Goal: Transaction & Acquisition: Download file/media

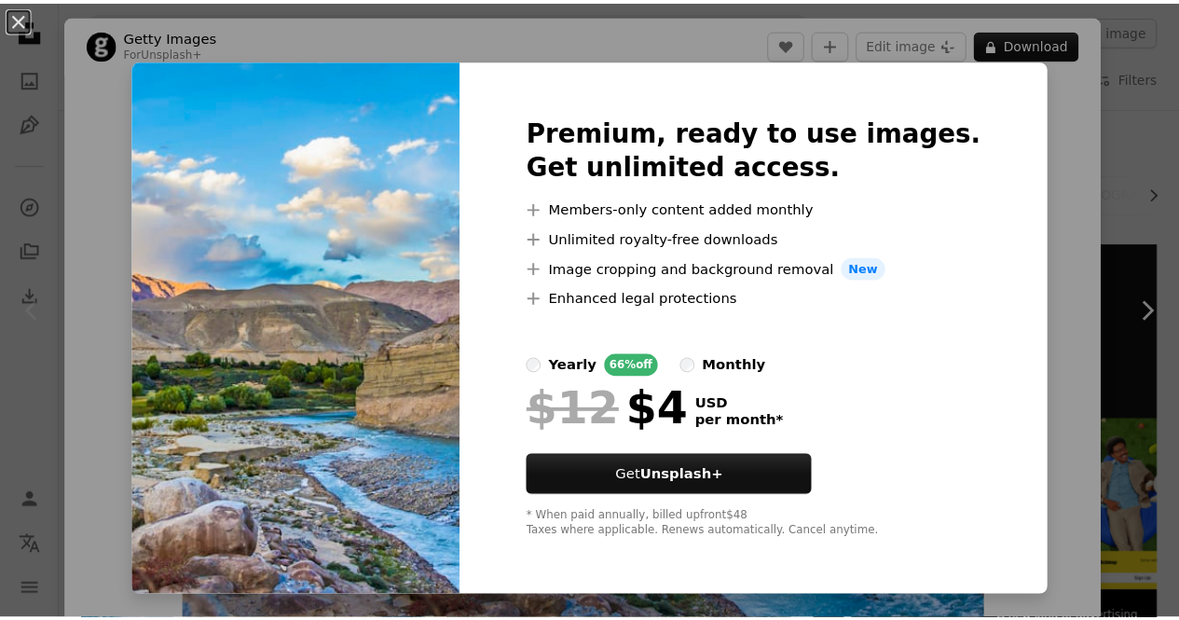
scroll to position [82, 0]
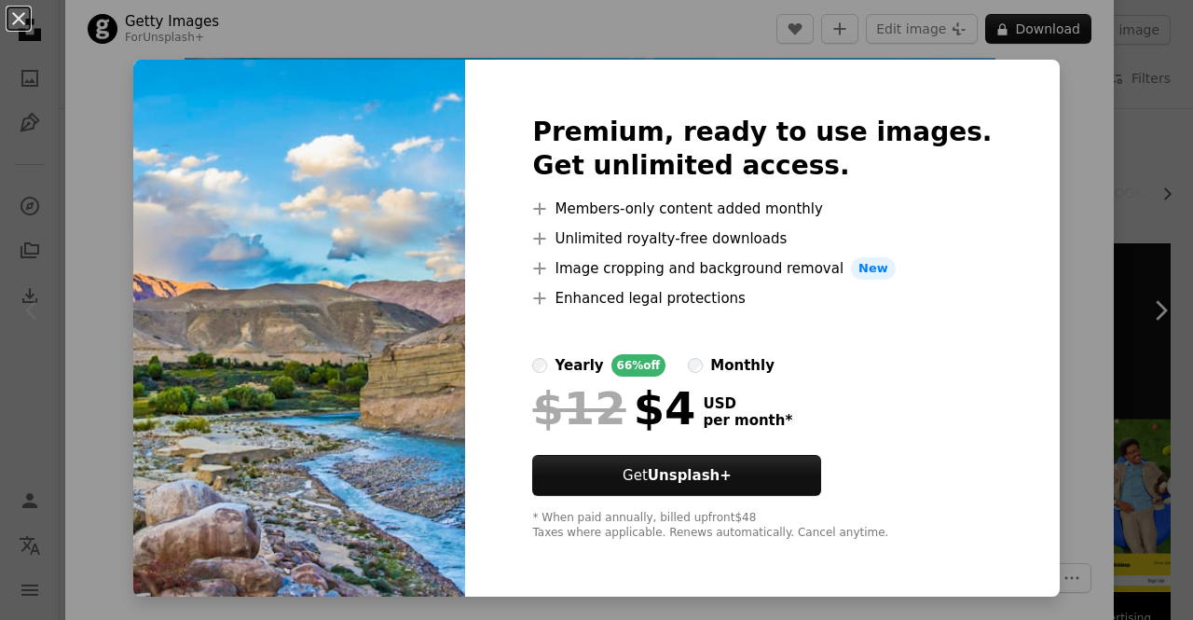
click at [1160, 189] on div "An X shape Premium, ready to use images. Get unlimited access. A plus sign Memb…" at bounding box center [596, 310] width 1193 height 620
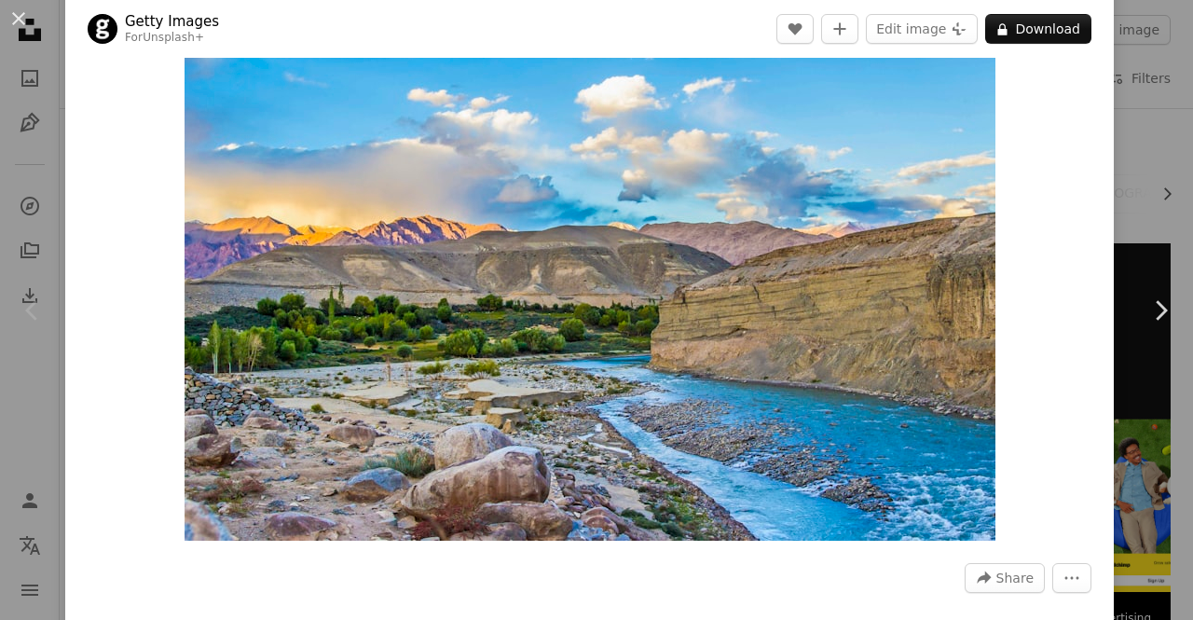
click at [1131, 158] on div "An X shape Chevron left Chevron right Getty Images For Unsplash+ A heart A plus…" at bounding box center [596, 310] width 1193 height 620
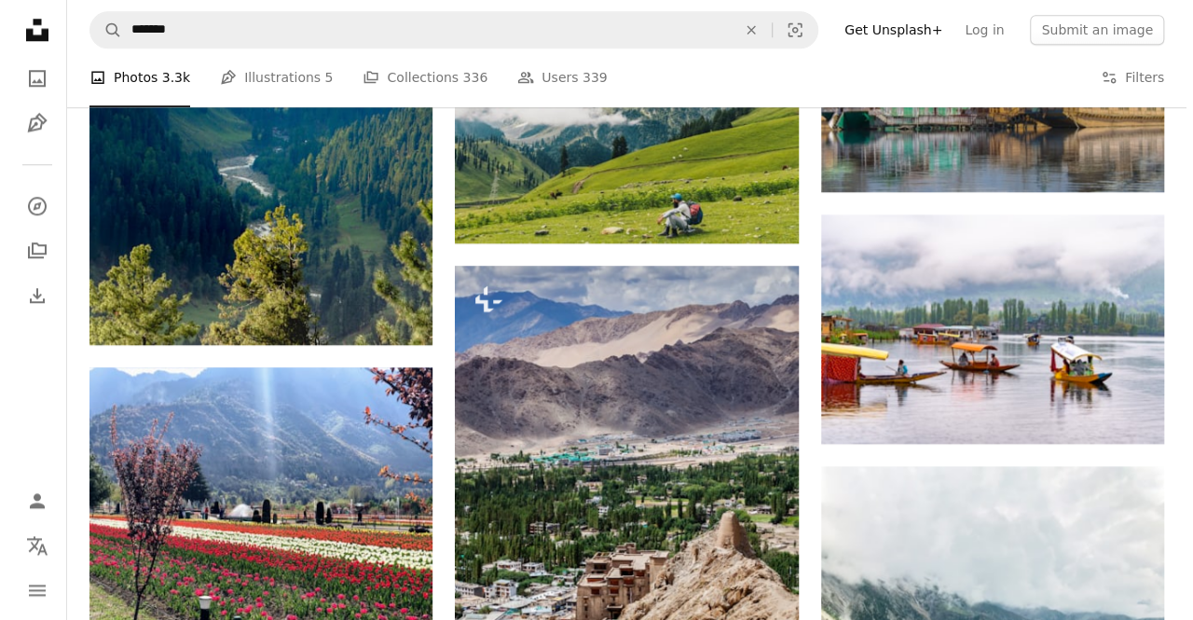
scroll to position [1014, 0]
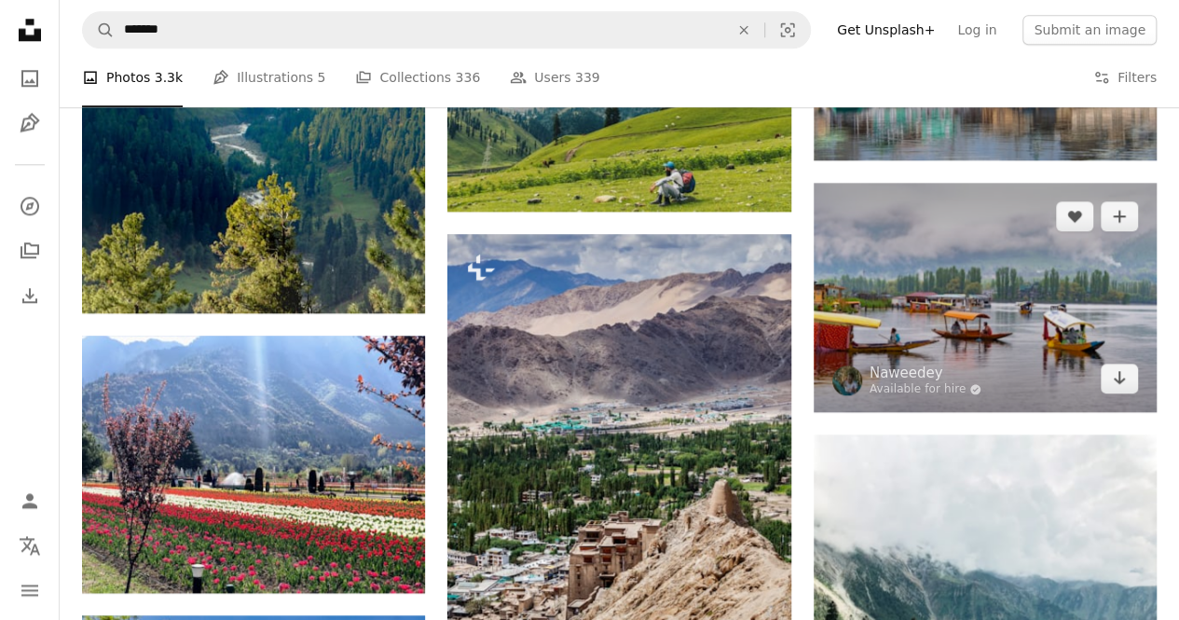
click at [848, 342] on img at bounding box center [985, 297] width 343 height 229
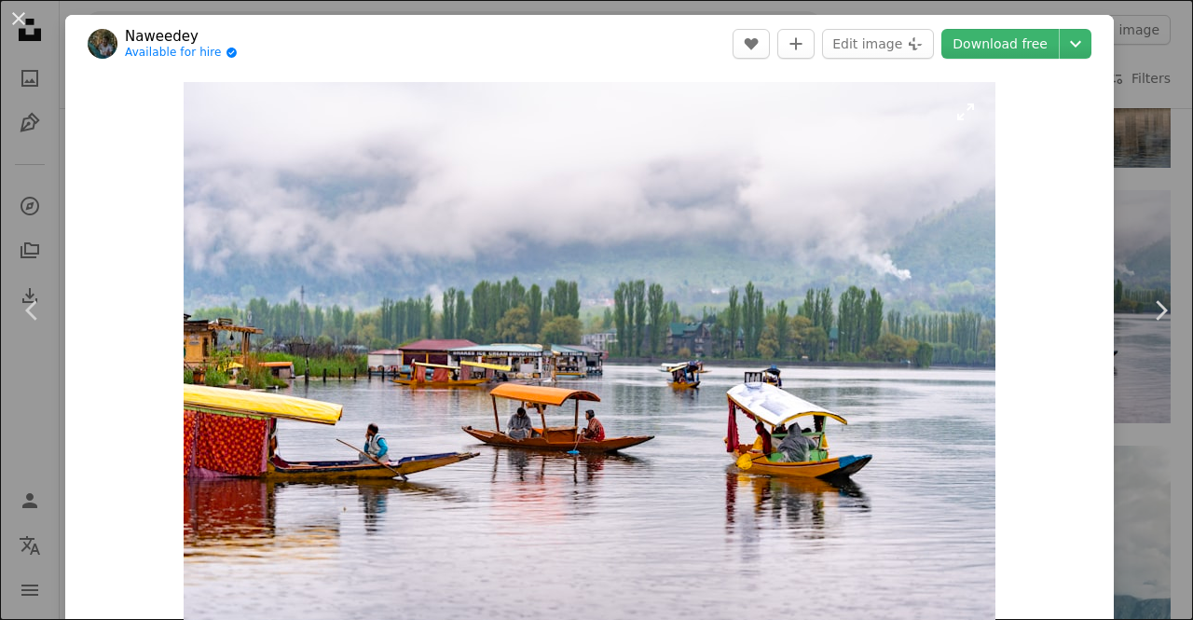
click at [791, 384] on img "Zoom in on this image" at bounding box center [590, 353] width 812 height 542
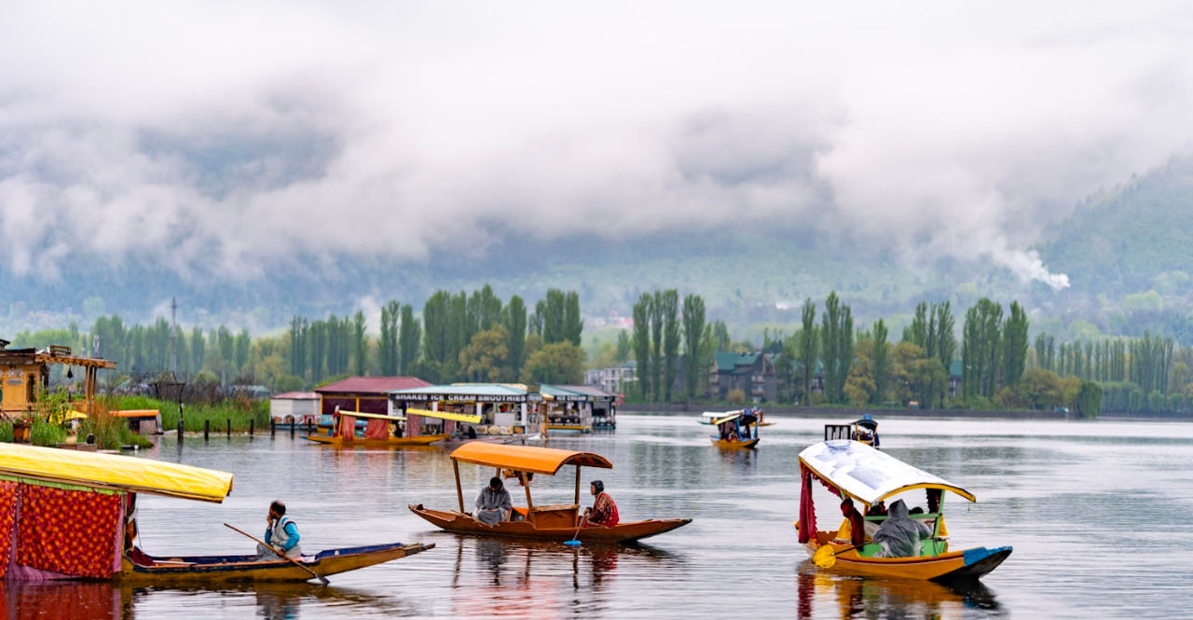
scroll to position [78, 0]
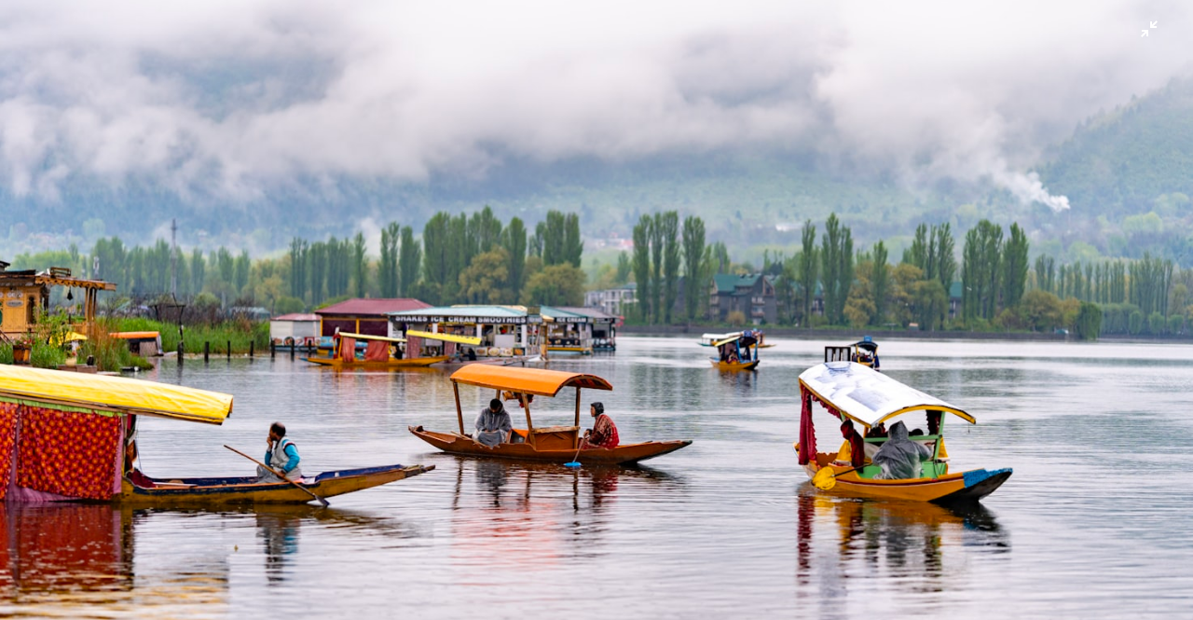
click at [791, 384] on img "Zoom out on this image" at bounding box center [596, 319] width 1195 height 796
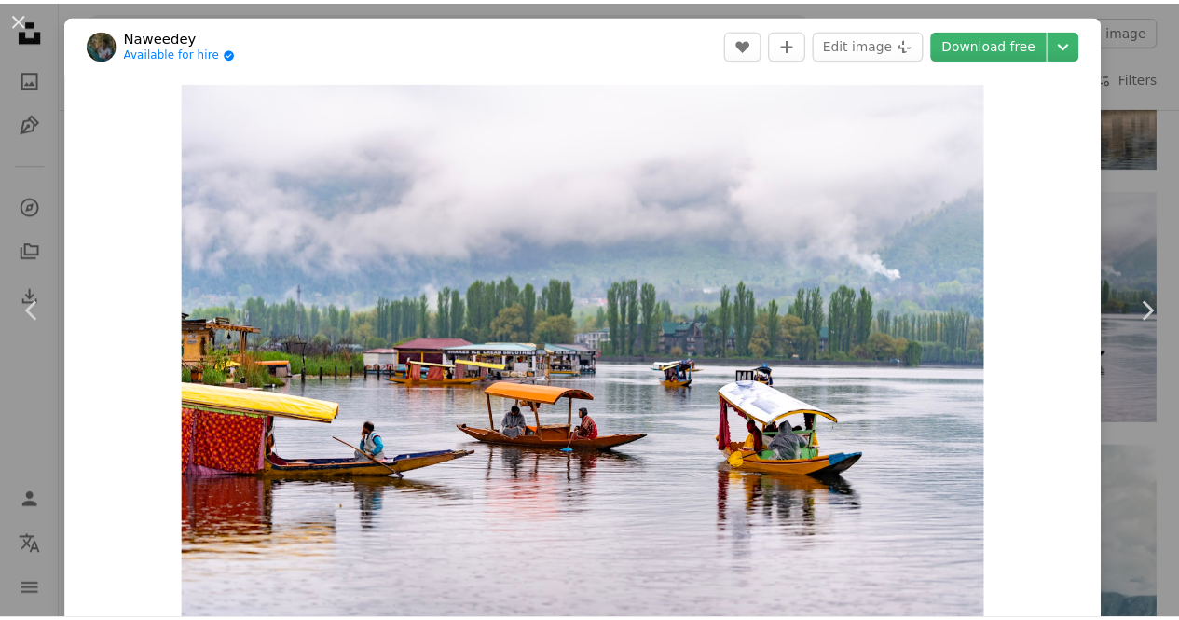
scroll to position [3, 0]
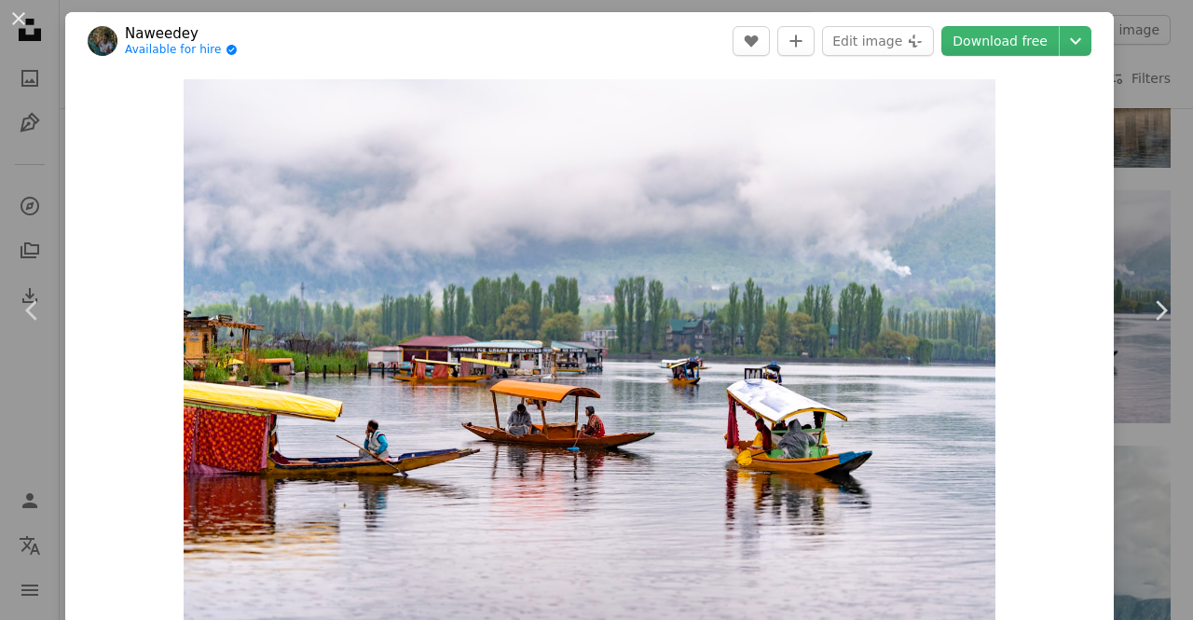
click at [1119, 142] on div "An X shape Chevron left Chevron right Naweedey Available for hire A checkmark i…" at bounding box center [596, 310] width 1193 height 620
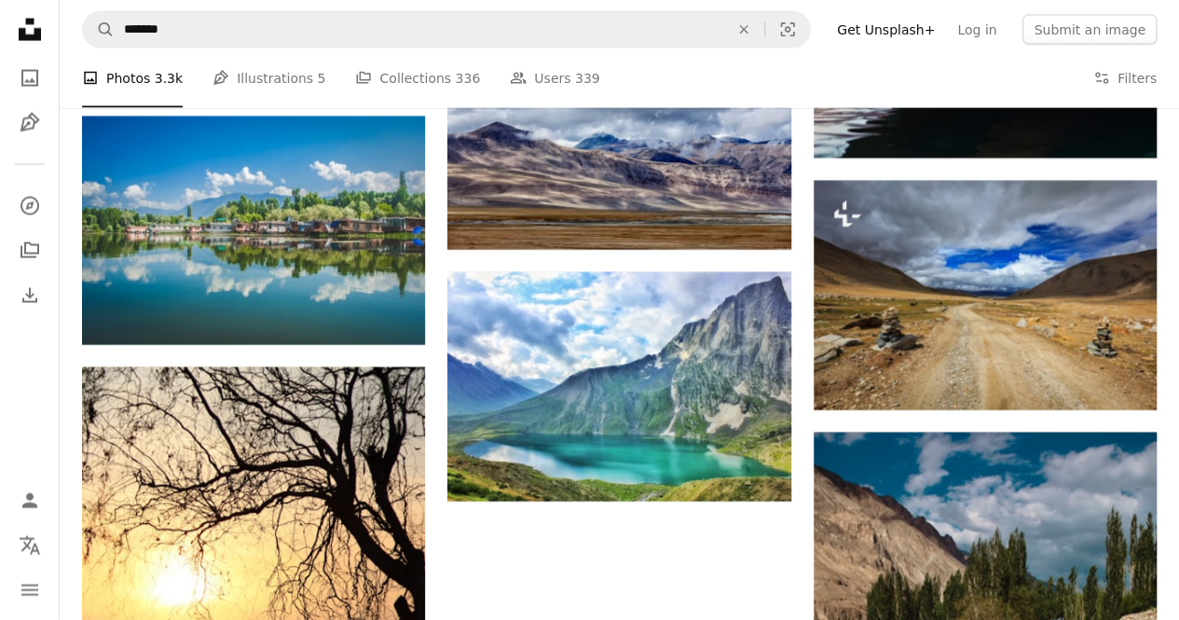
scroll to position [2018, 0]
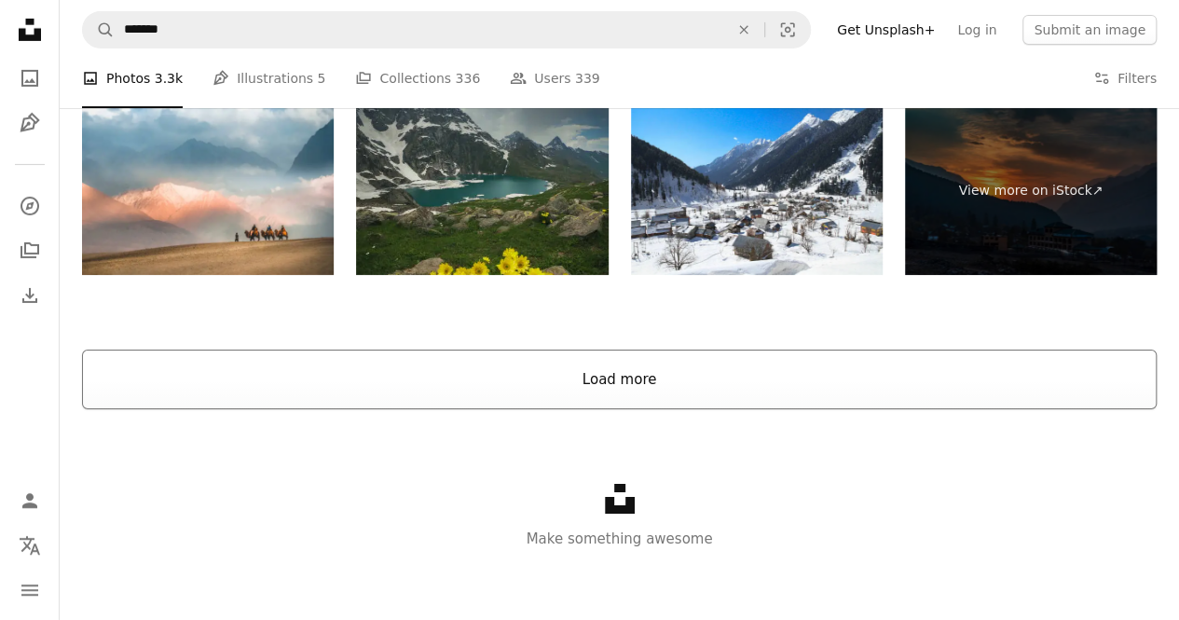
click at [574, 394] on button "Load more" at bounding box center [619, 380] width 1075 height 60
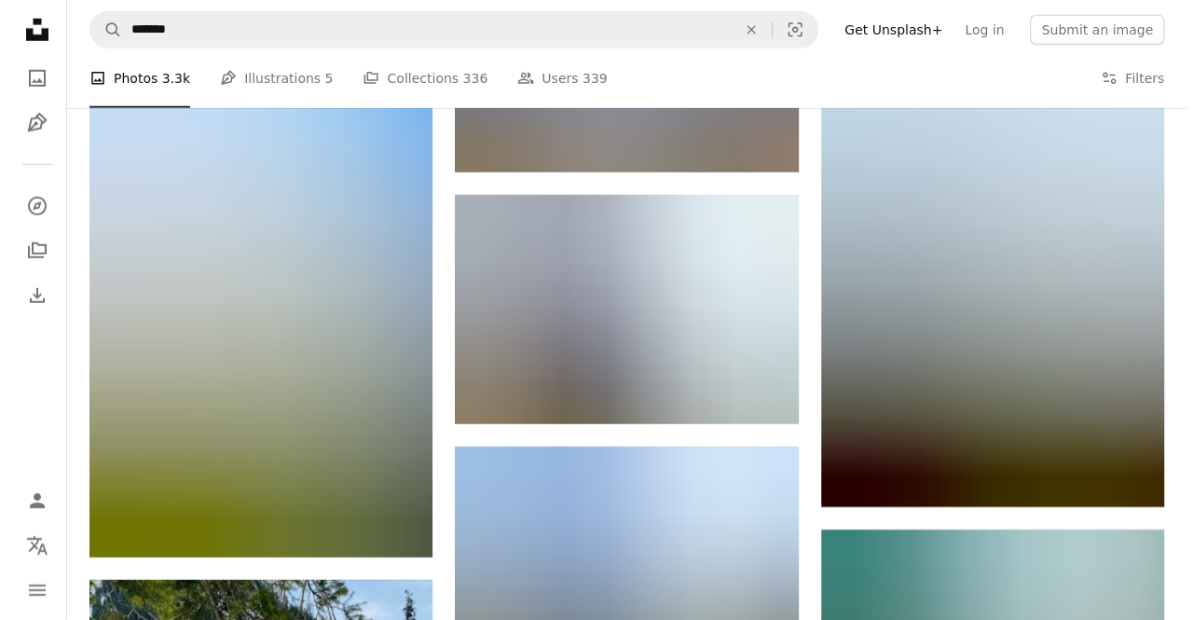
scroll to position [9857, 0]
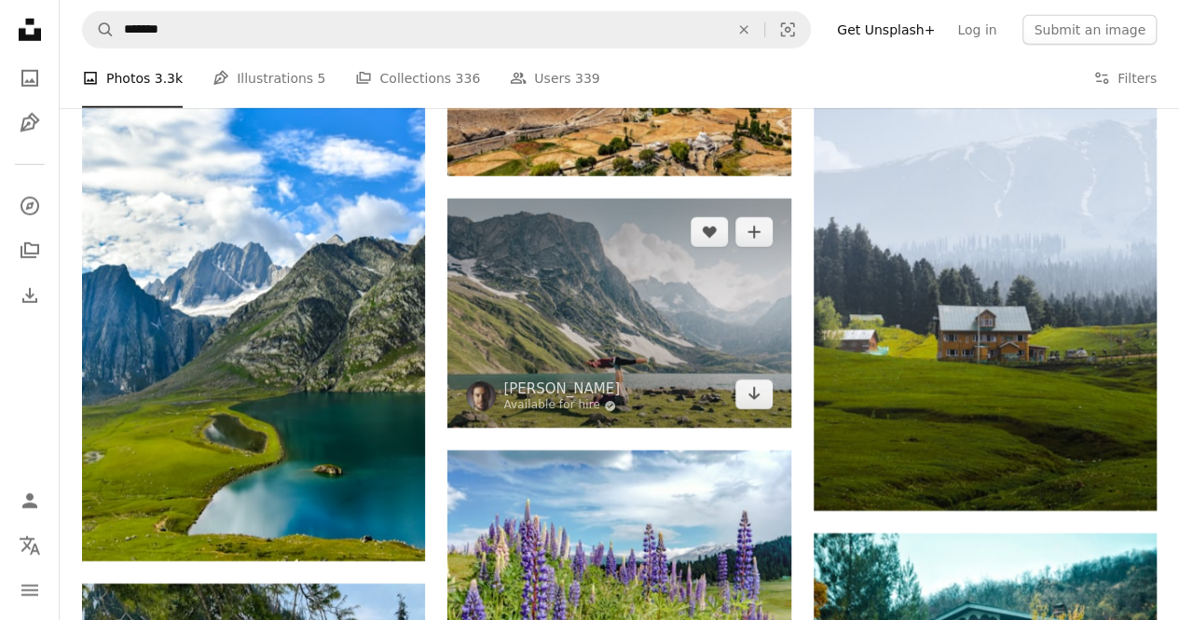
click at [601, 274] on img at bounding box center [619, 313] width 343 height 229
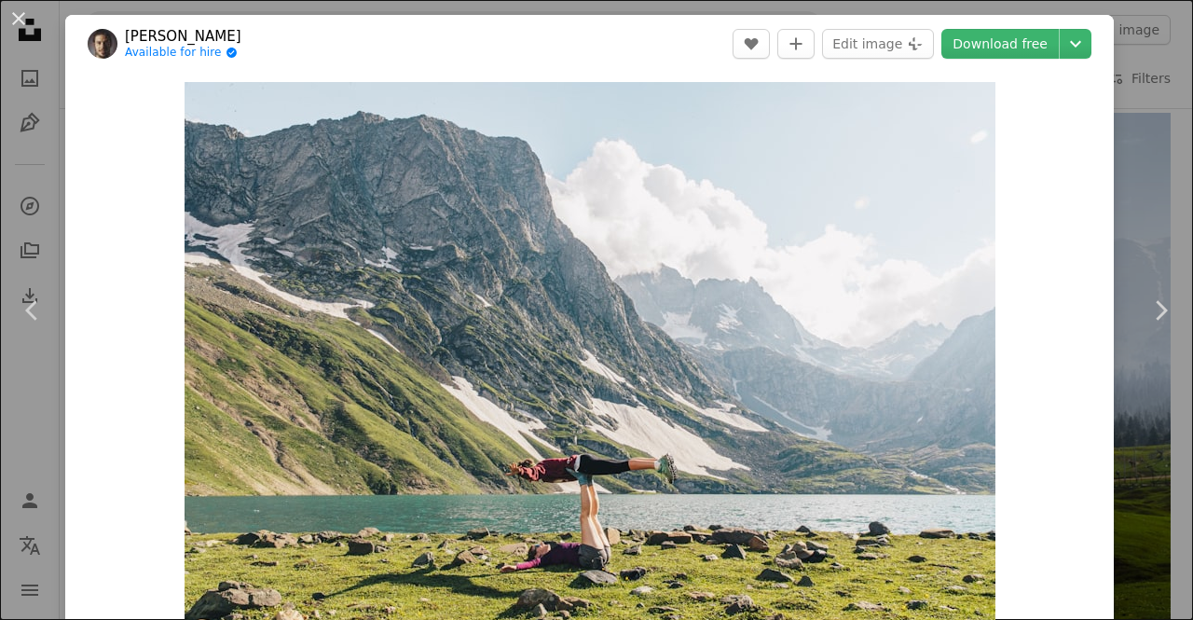
scroll to position [76, 0]
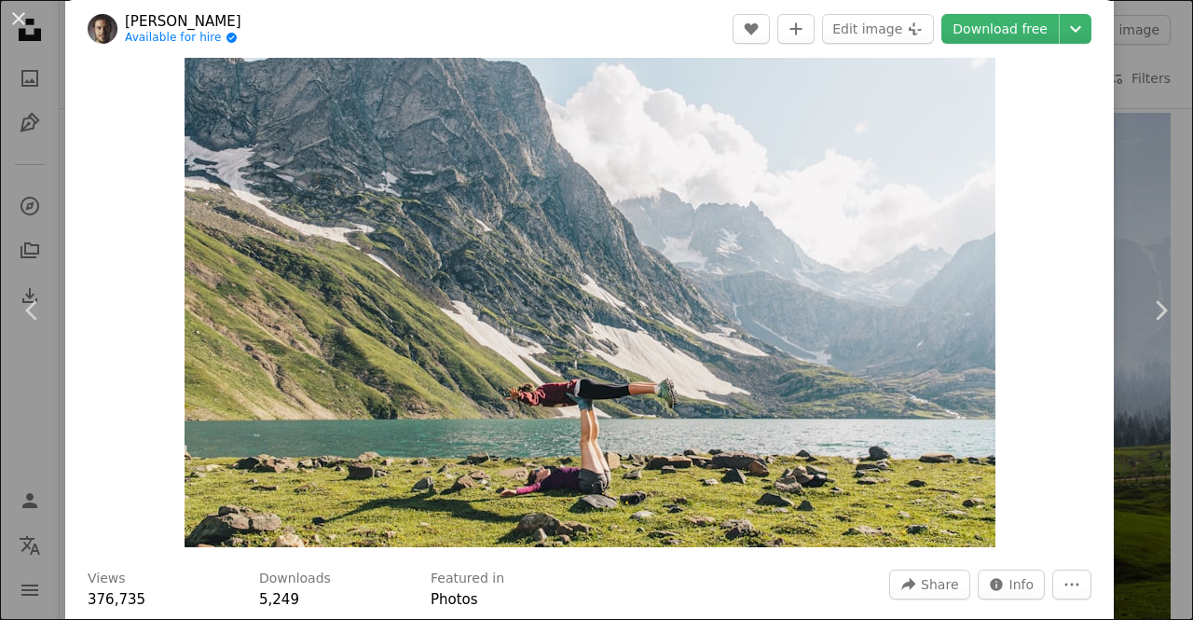
click at [587, 430] on img "Zoom in on this image" at bounding box center [590, 277] width 811 height 541
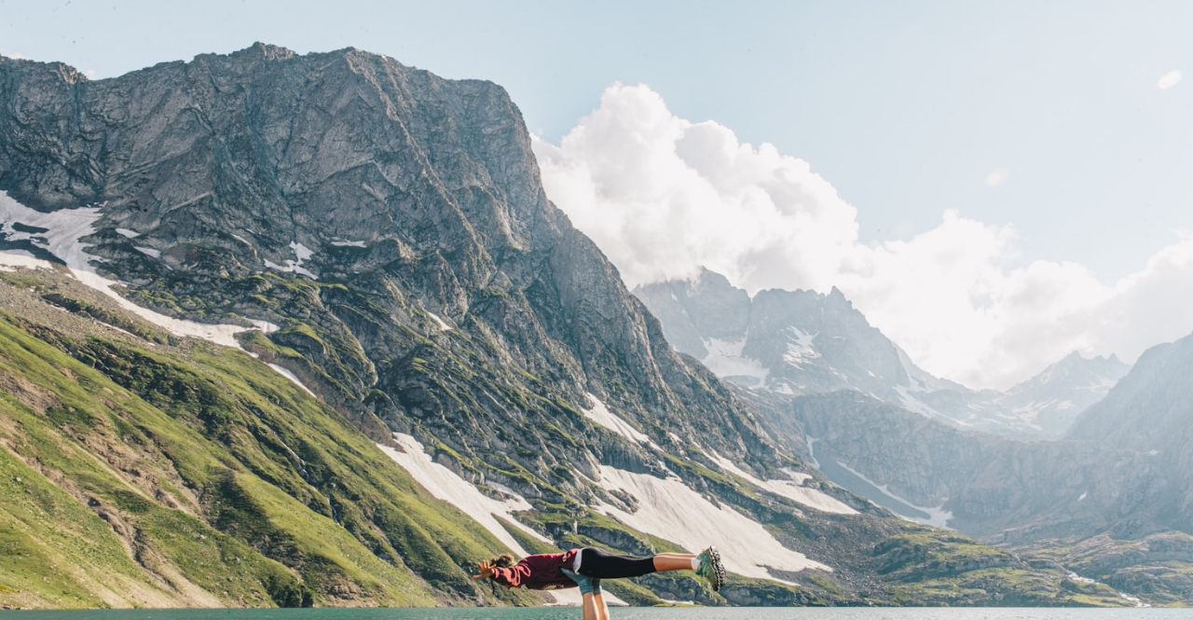
scroll to position [78, 0]
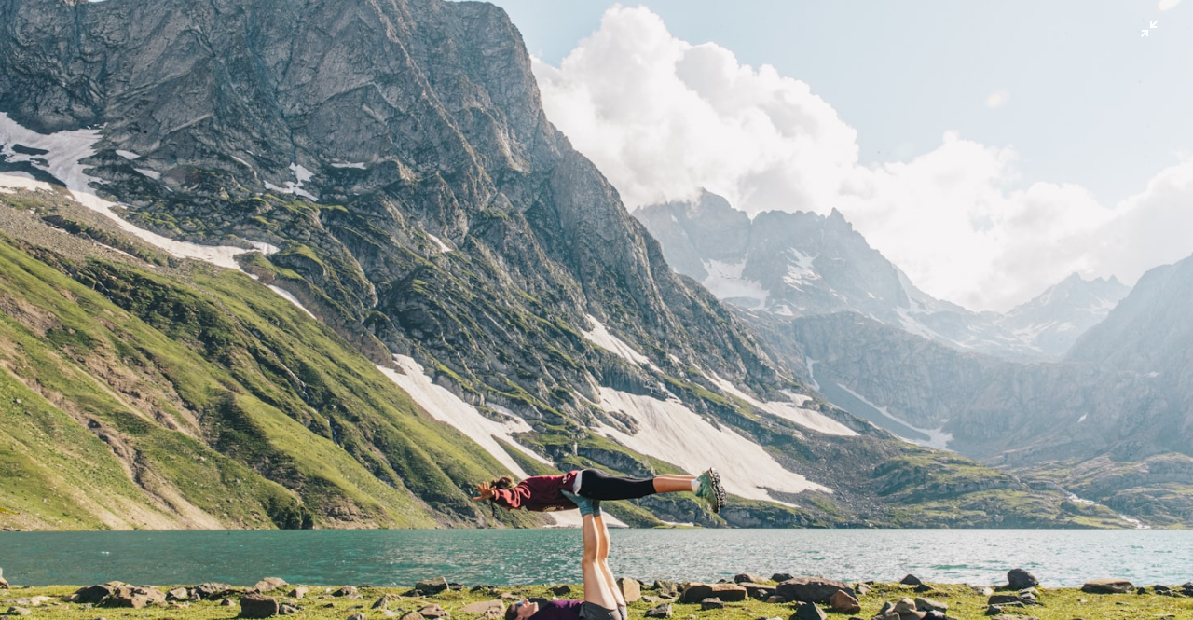
click at [599, 419] on img "Zoom out on this image" at bounding box center [596, 319] width 1195 height 797
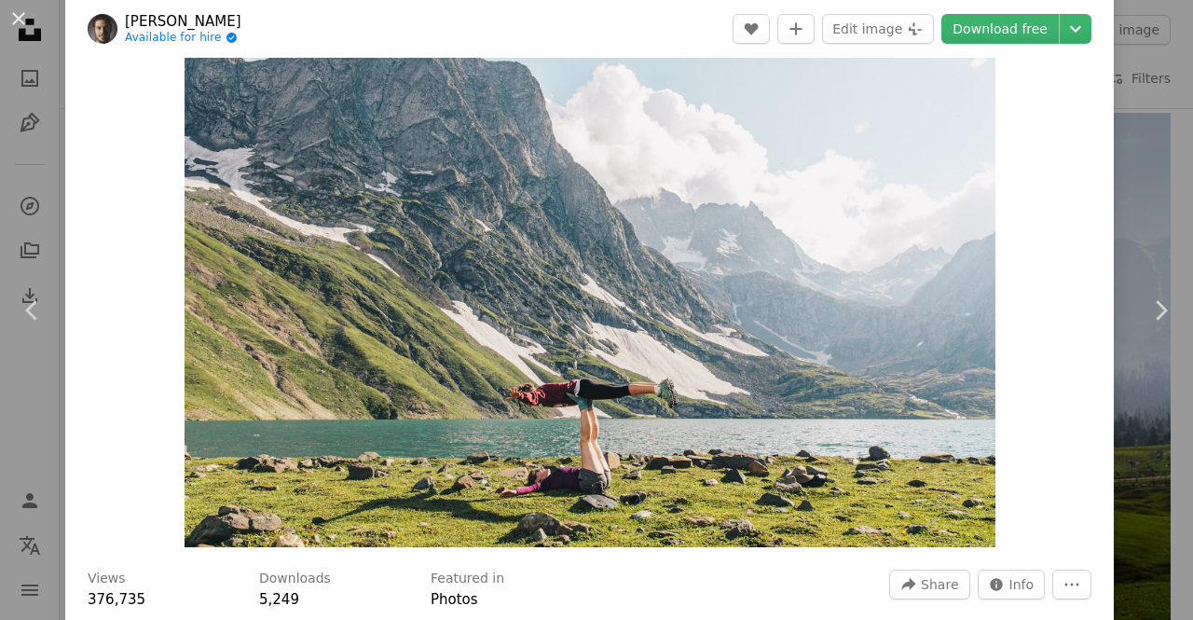
click at [587, 507] on img "Zoom in on this image" at bounding box center [590, 277] width 811 height 541
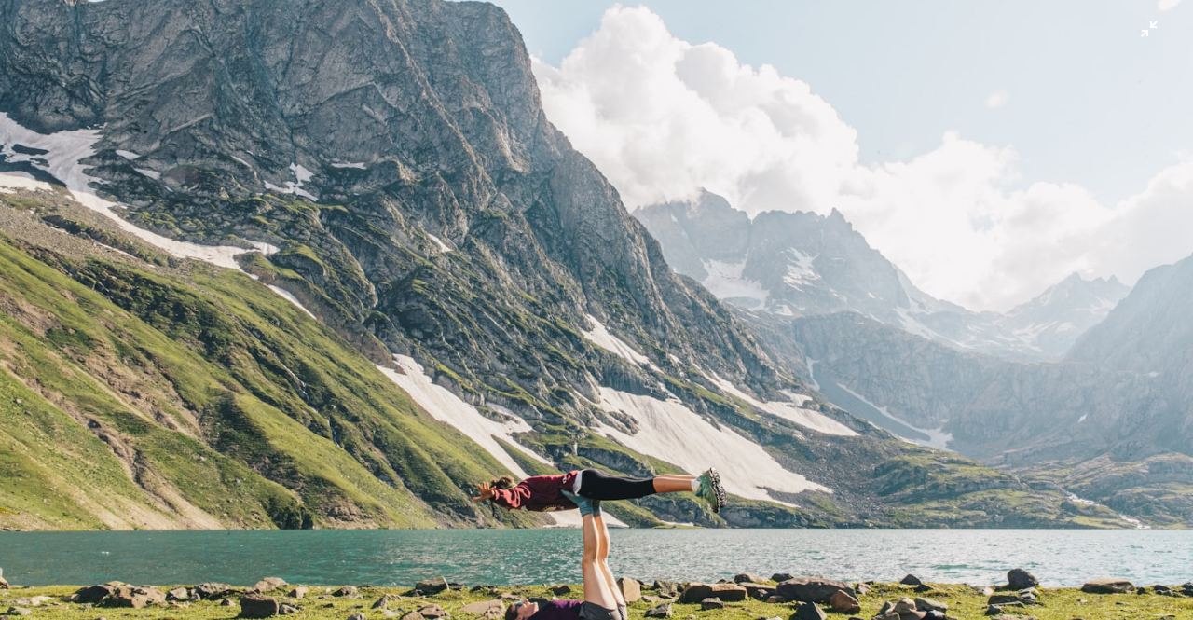
click at [654, 517] on img "Zoom out on this image" at bounding box center [596, 319] width 1195 height 797
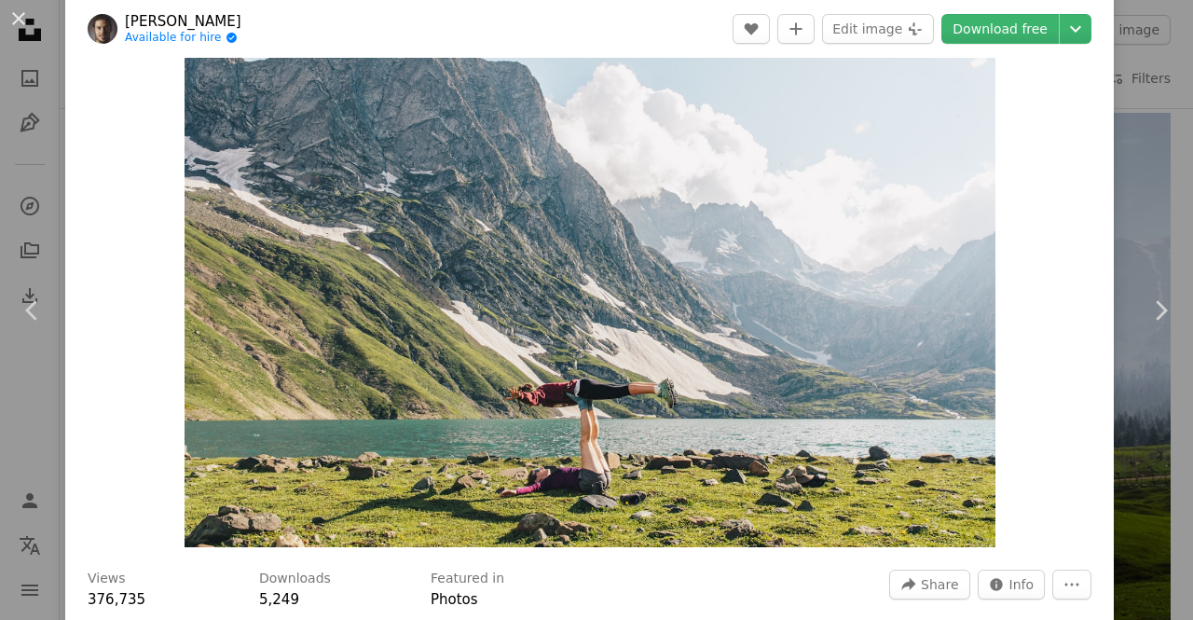
click at [50, 433] on div "An X shape Chevron left Chevron right [PERSON_NAME] Available for hire A checkm…" at bounding box center [596, 310] width 1193 height 620
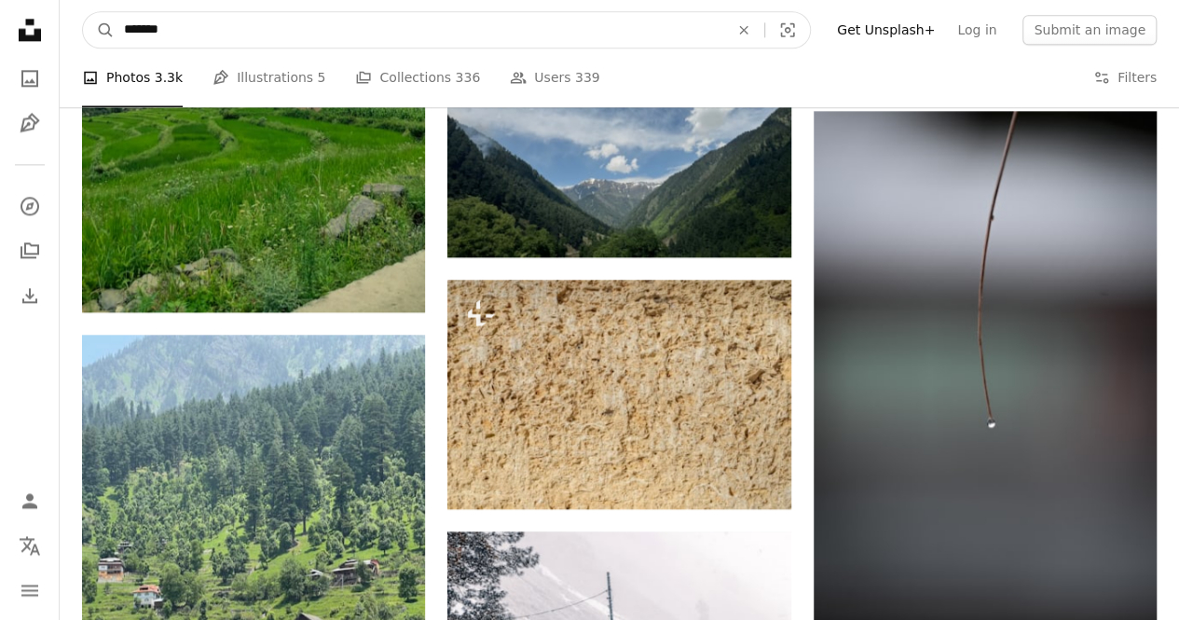
scroll to position [54307, 0]
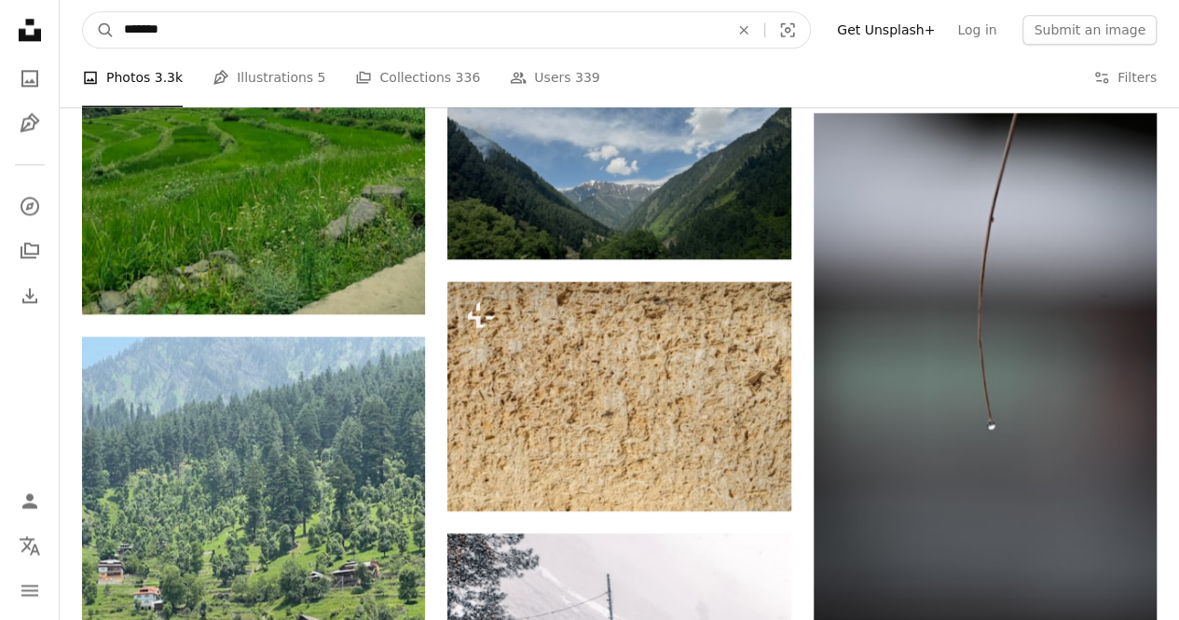
drag, startPoint x: 297, startPoint y: 32, endPoint x: 116, endPoint y: 20, distance: 182.2
click at [116, 20] on input "*******" at bounding box center [419, 29] width 609 height 35
type input "********"
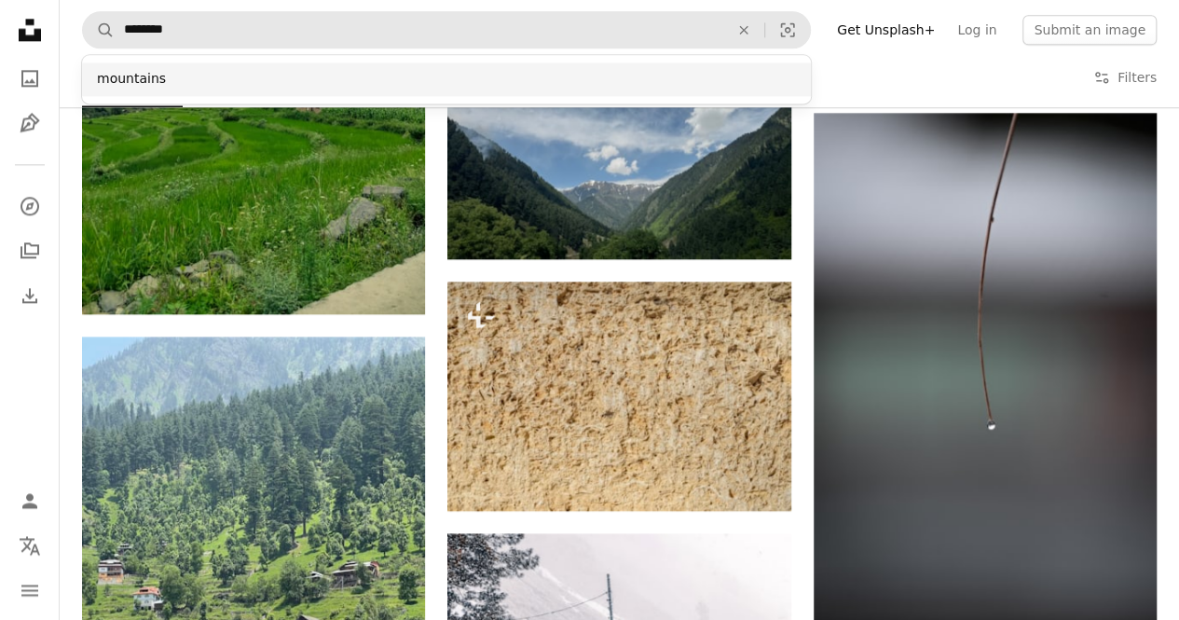
click at [126, 89] on div "mountains" at bounding box center [446, 79] width 729 height 34
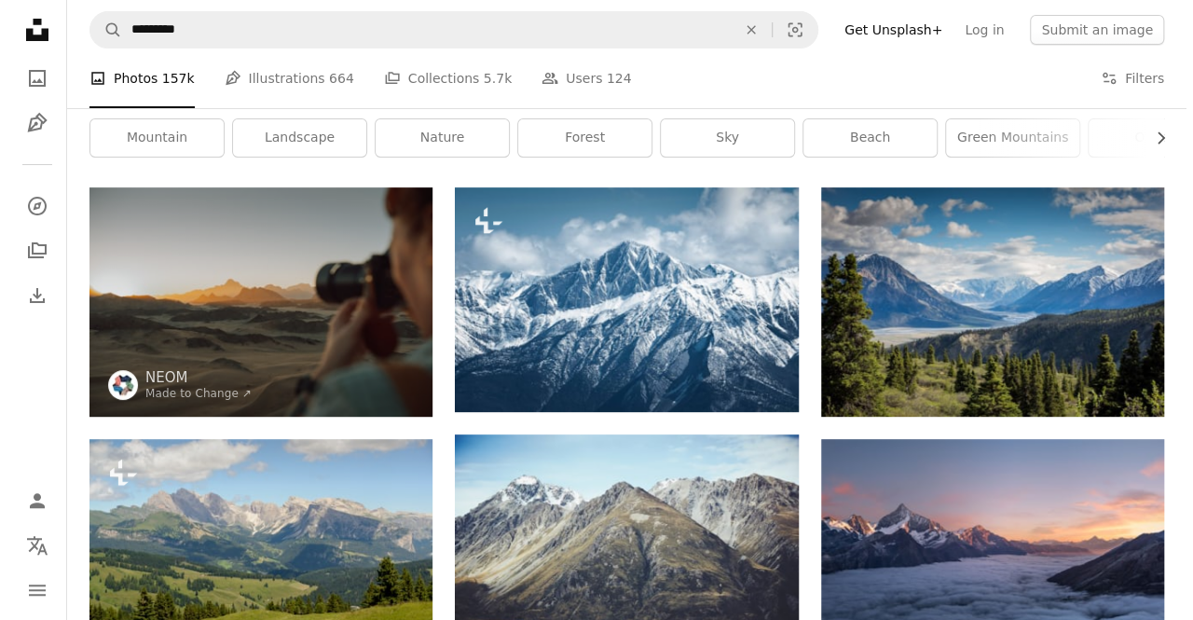
scroll to position [57, 0]
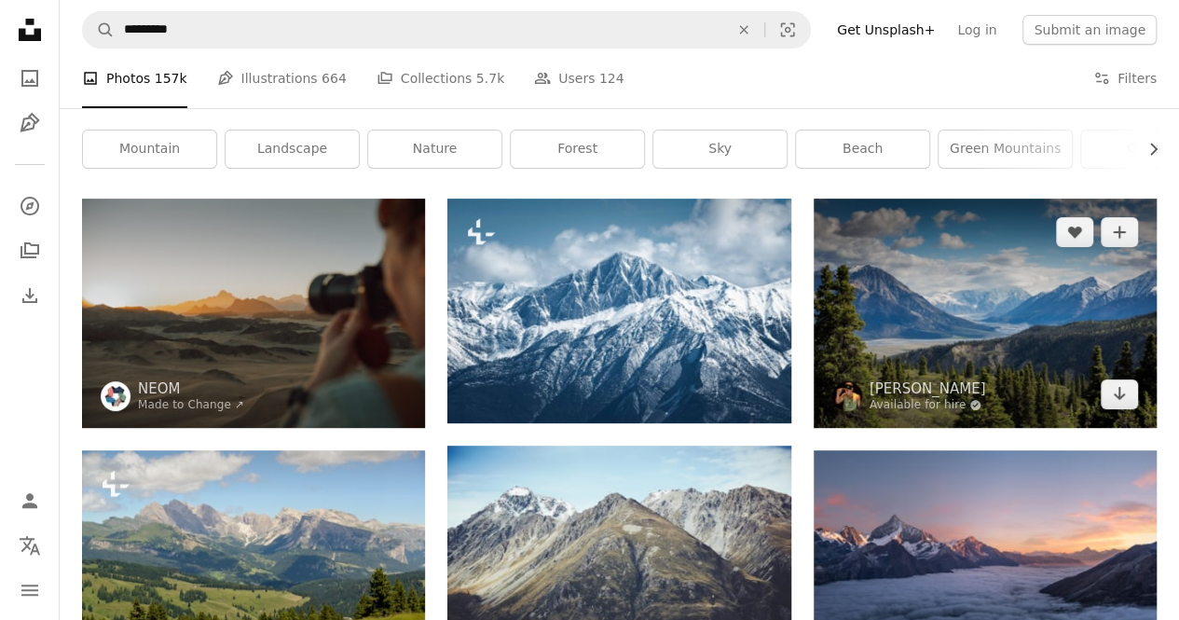
click at [884, 243] on img at bounding box center [985, 313] width 343 height 229
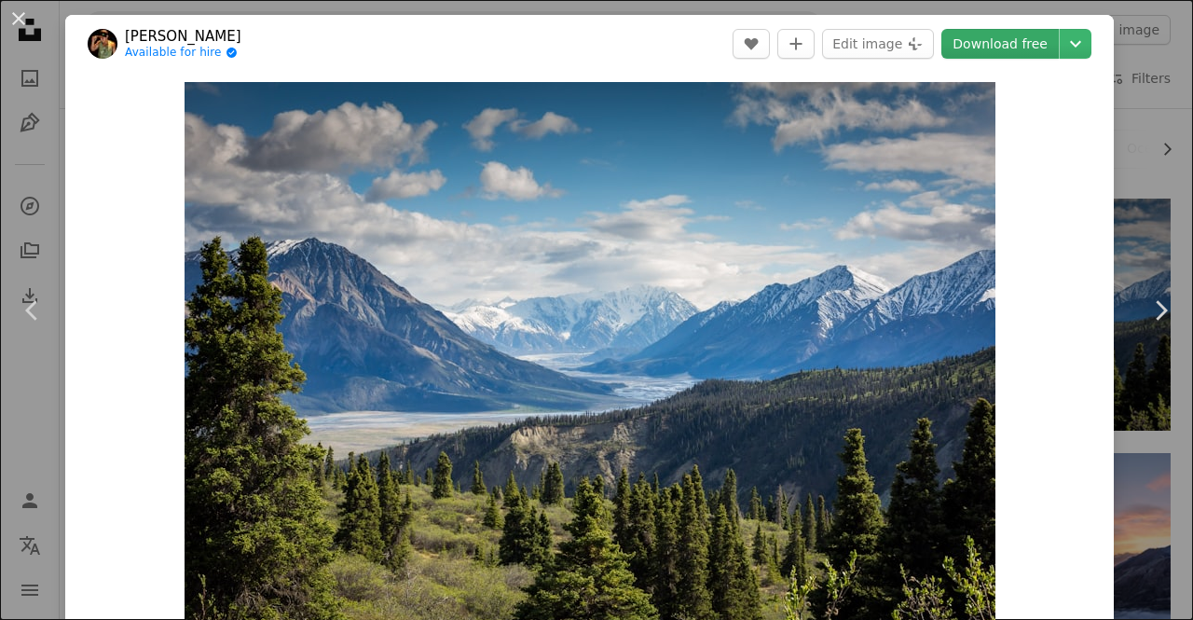
click at [1005, 42] on link "Download free" at bounding box center [1000, 44] width 117 height 30
